Goal: Find specific page/section

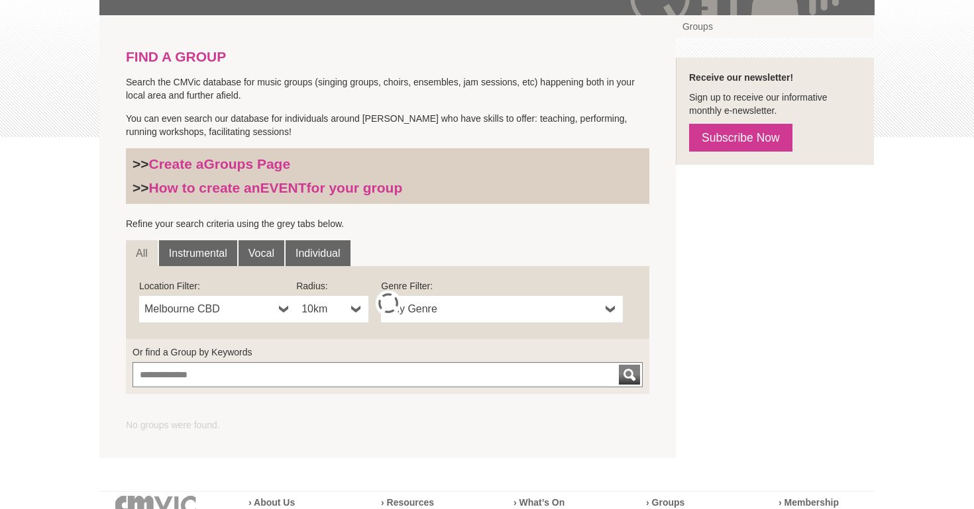
scroll to position [259, 0]
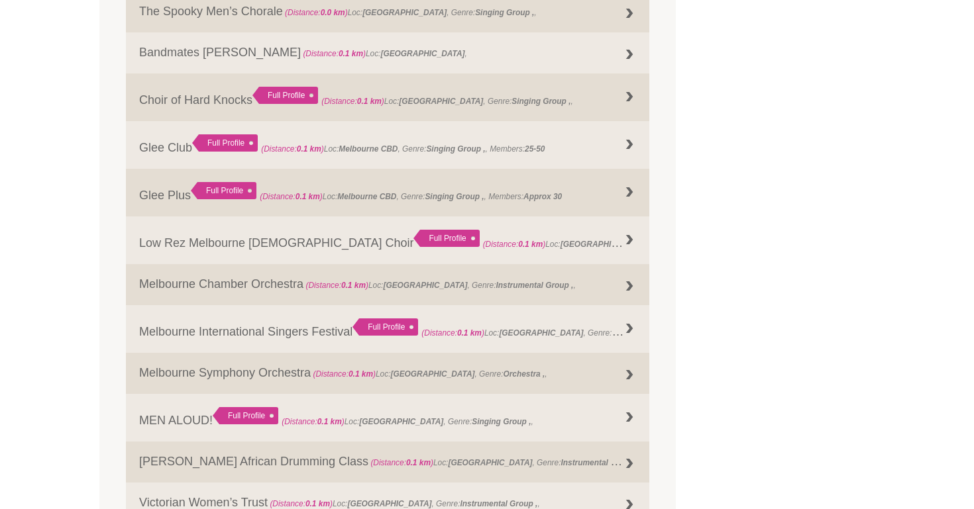
click at [83, 417] on div "Blog Support Us Contact Us Member Login 0 About Us" at bounding box center [487, 287] width 974 height 2368
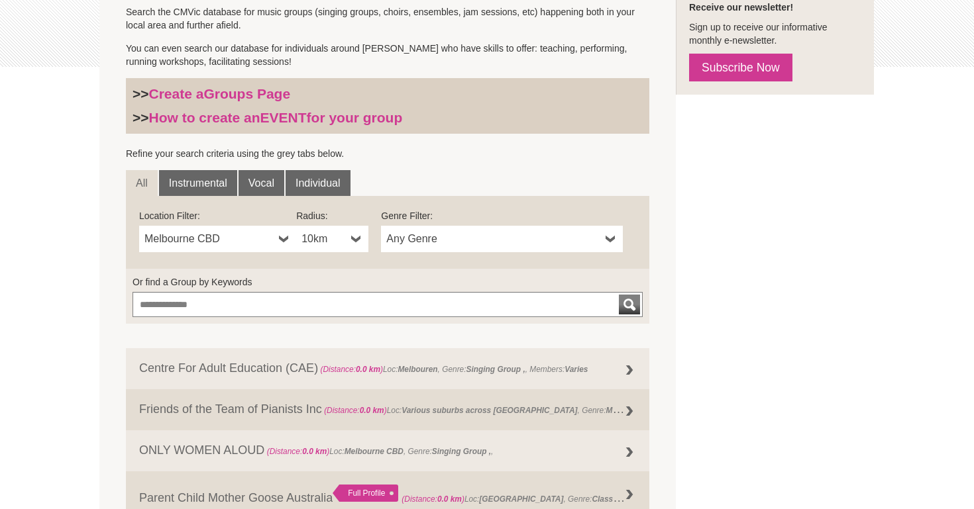
scroll to position [327, 0]
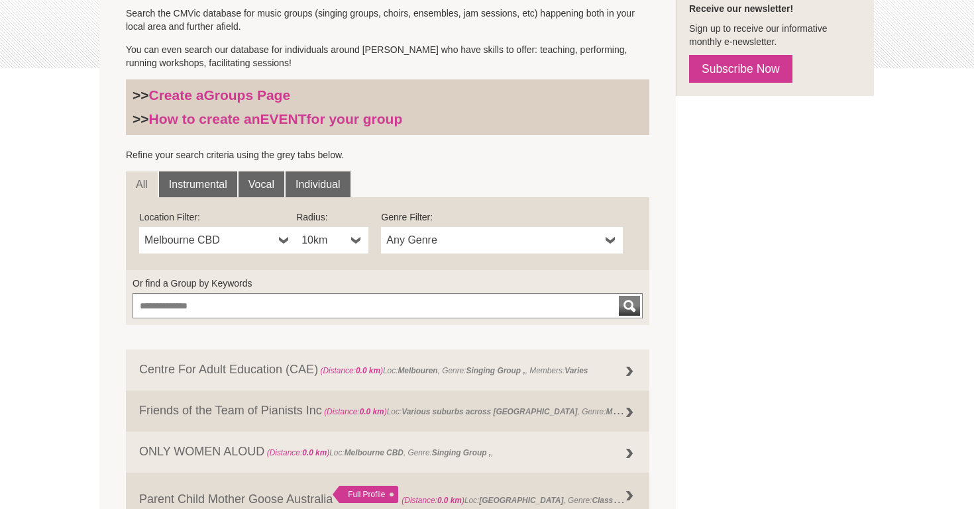
click at [410, 248] on span "Any Genre" at bounding box center [493, 241] width 214 height 16
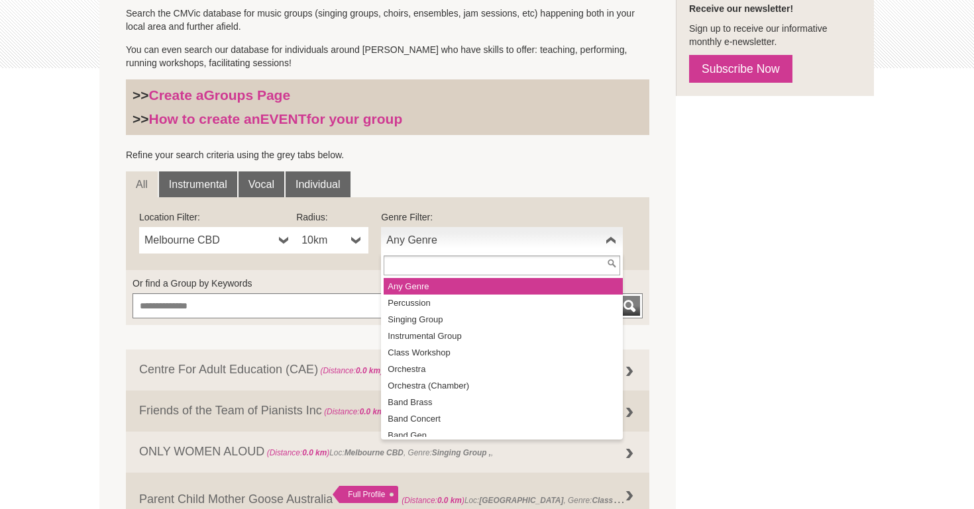
click at [251, 277] on label "Or find a Group by Keywords" at bounding box center [388, 283] width 510 height 13
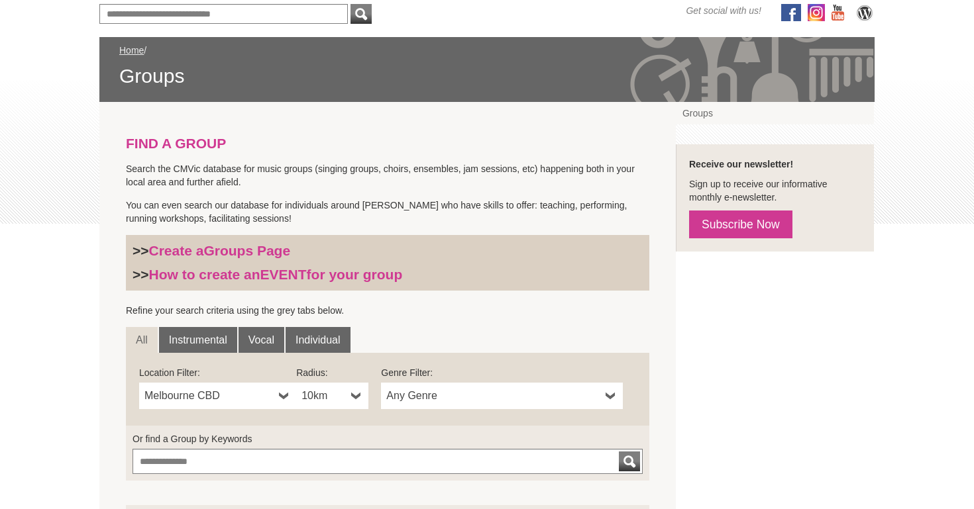
scroll to position [207, 0]
